Goal: Transaction & Acquisition: Purchase product/service

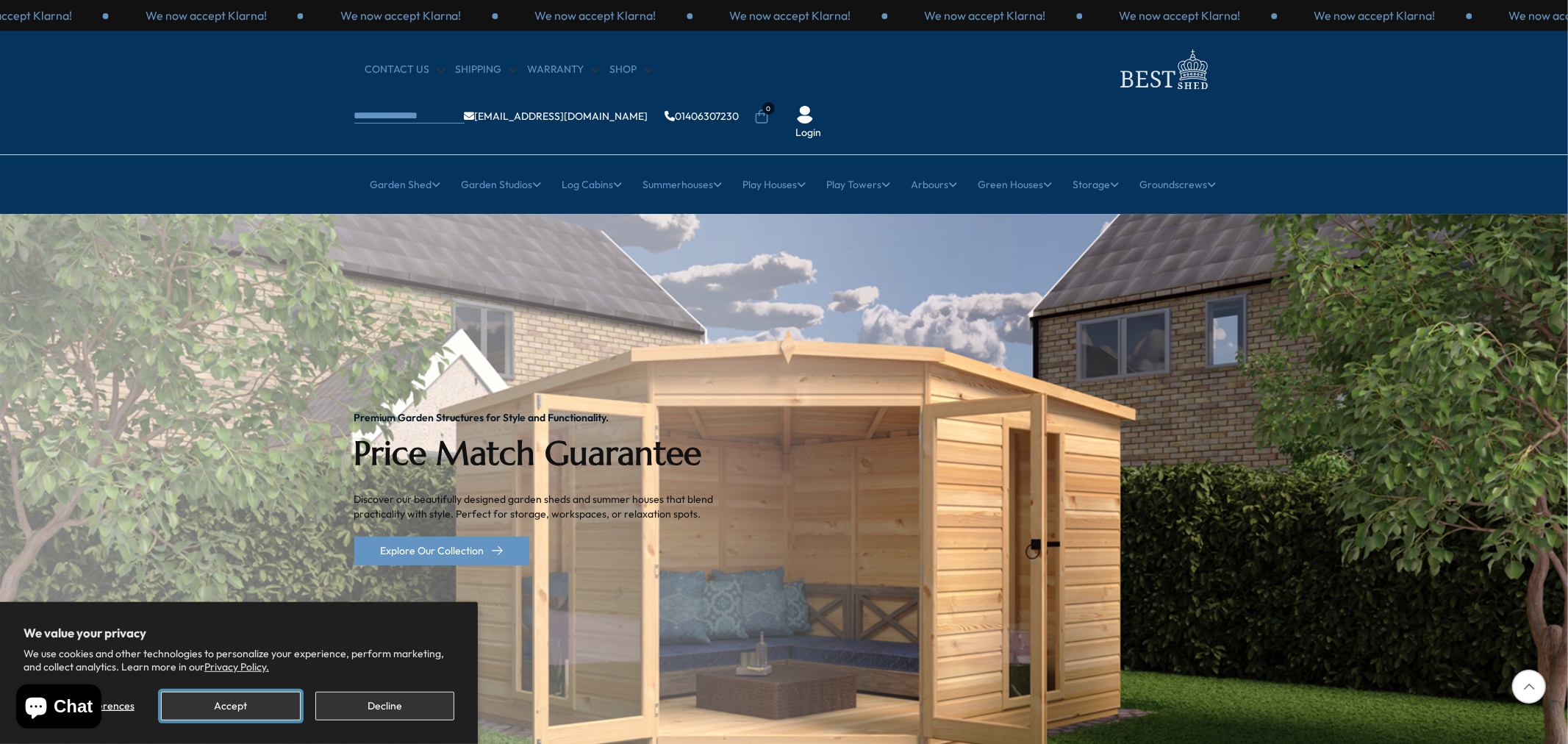
click at [255, 711] on button "Accept" at bounding box center [230, 706] width 139 height 29
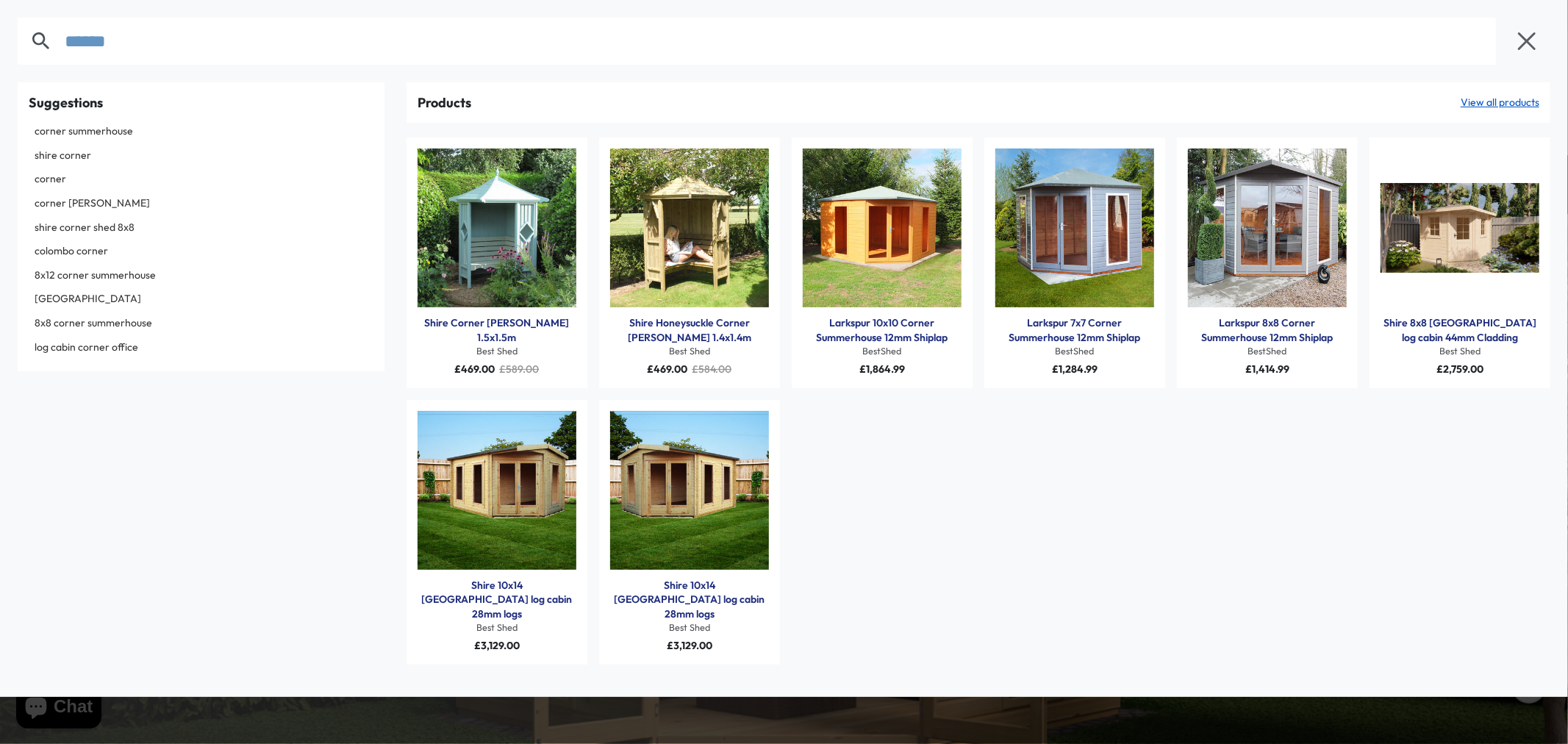
type input "******"
click at [520, 321] on link "Shire Corner [PERSON_NAME] 1.5x1.5m" at bounding box center [497, 331] width 159 height 29
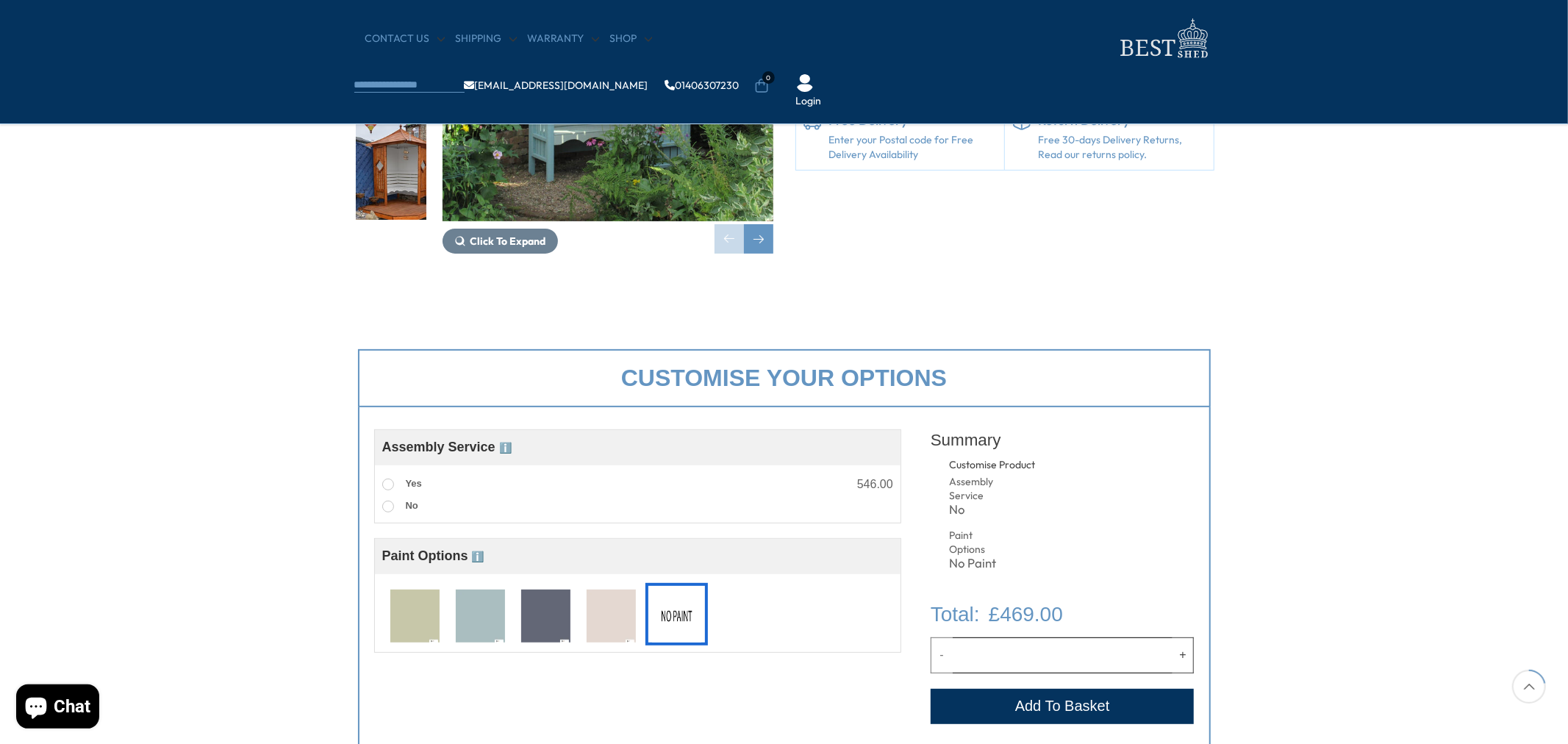
scroll to position [327, 0]
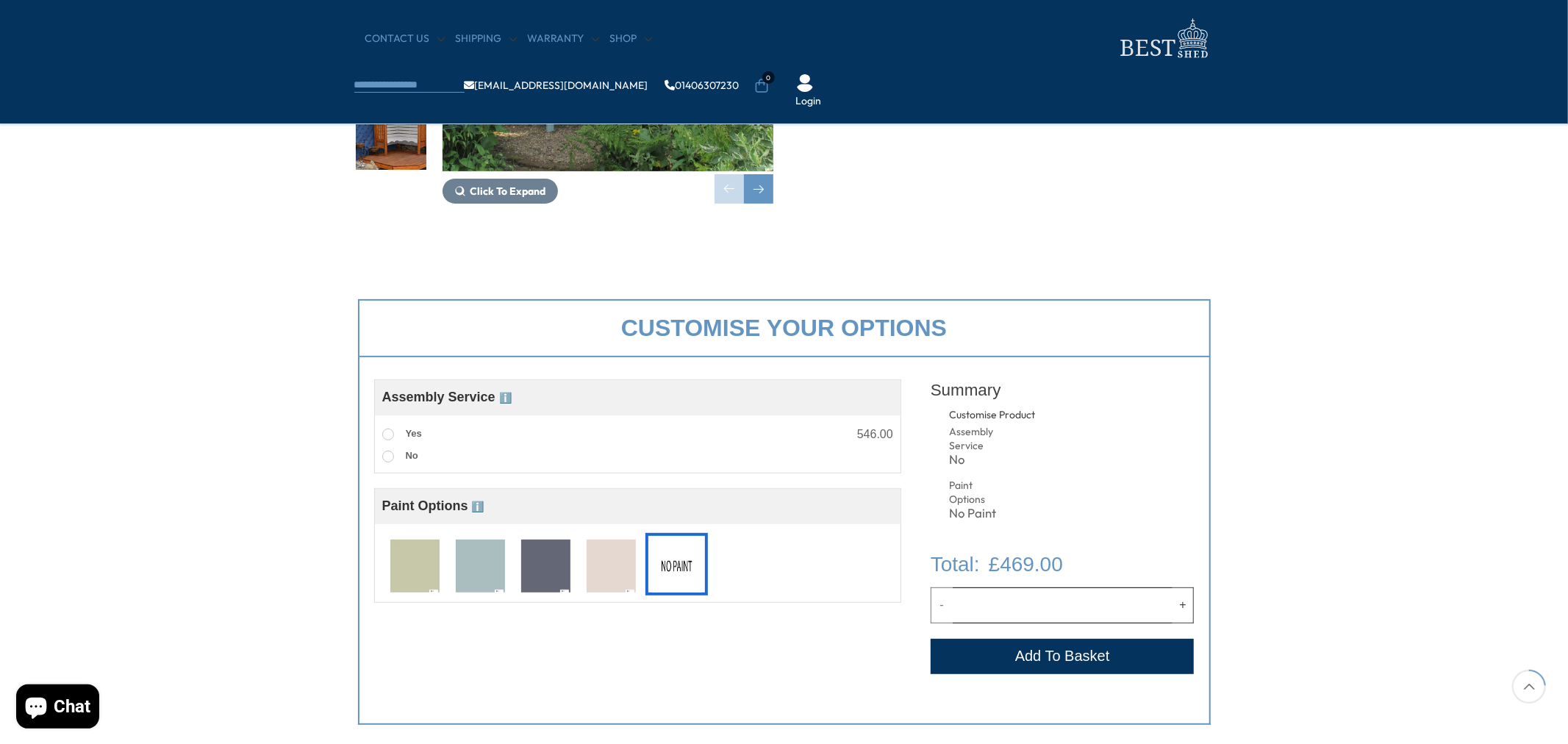
click at [484, 570] on img at bounding box center [480, 567] width 50 height 55
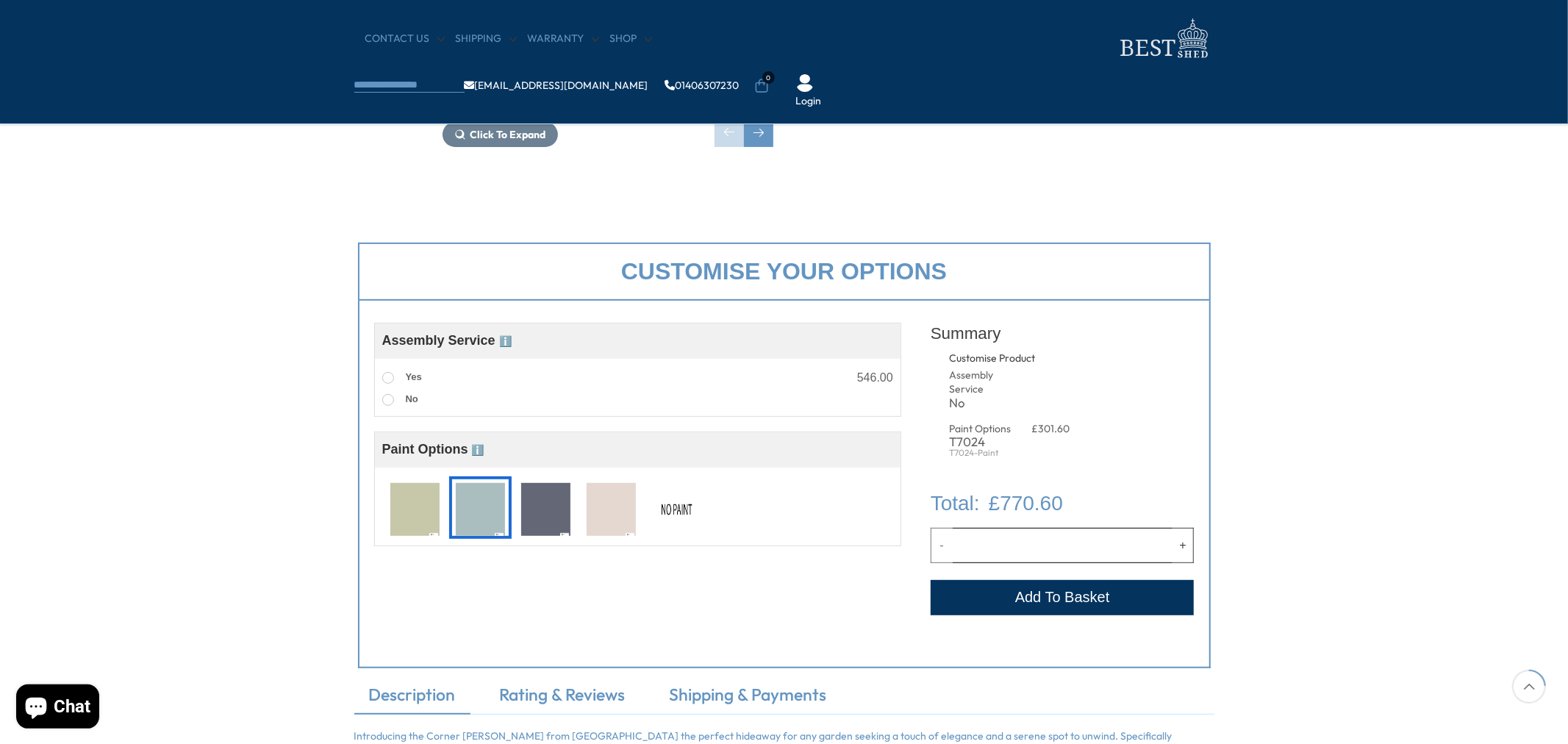
scroll to position [408, 0]
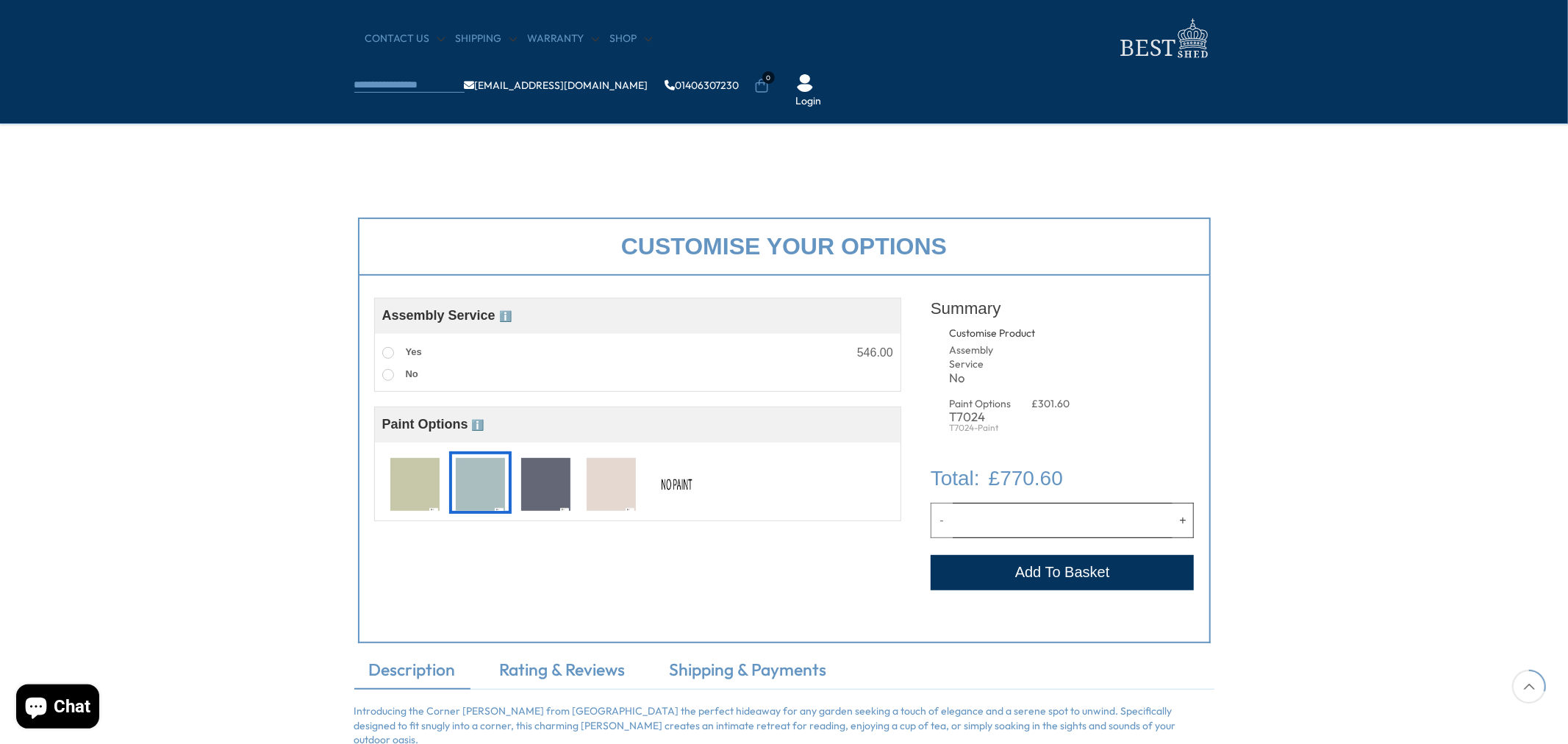
click at [542, 496] on img at bounding box center [546, 486] width 50 height 55
click at [439, 493] on img at bounding box center [416, 486] width 50 height 55
click at [480, 490] on img at bounding box center [480, 486] width 50 height 55
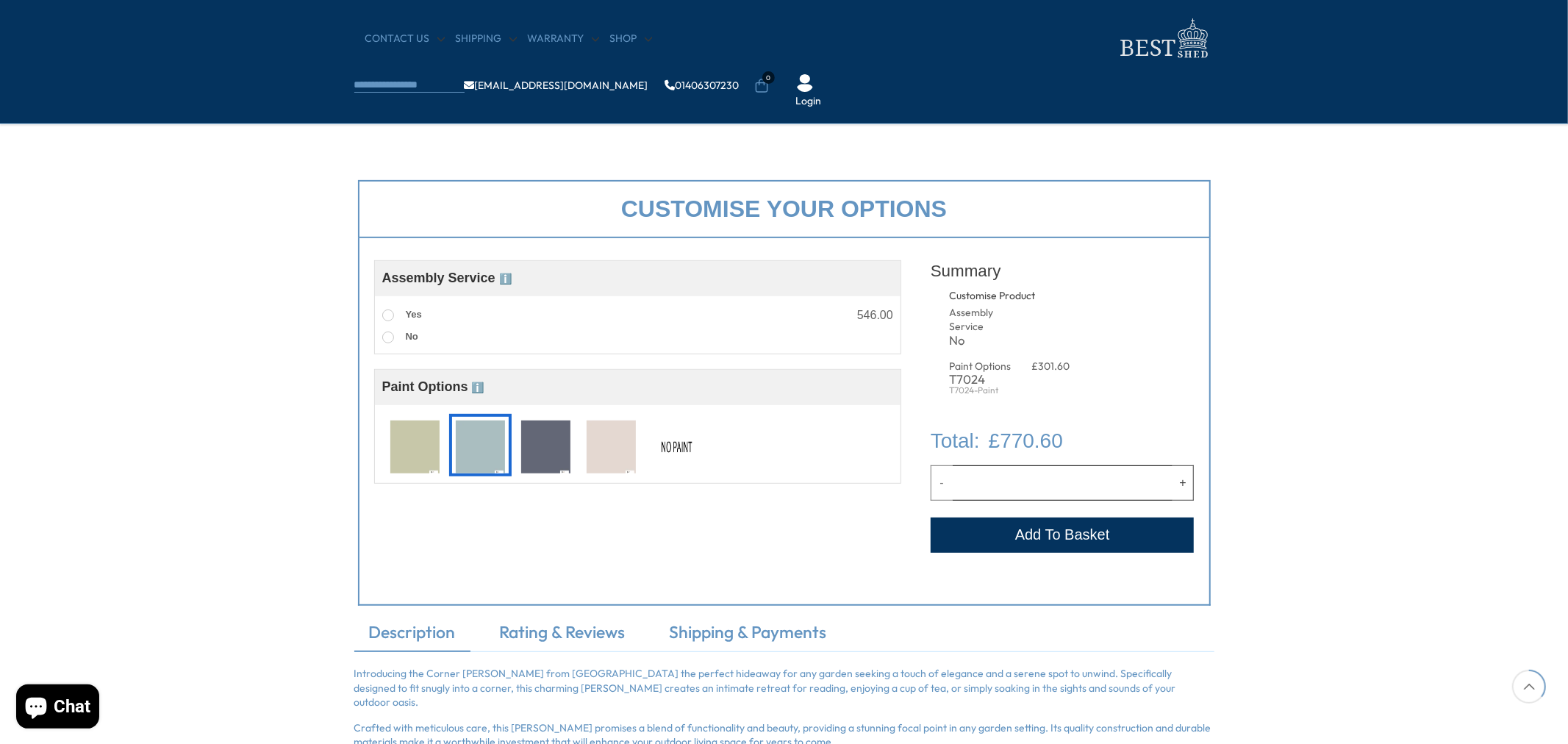
scroll to position [490, 0]
